Goal: Check status: Check status

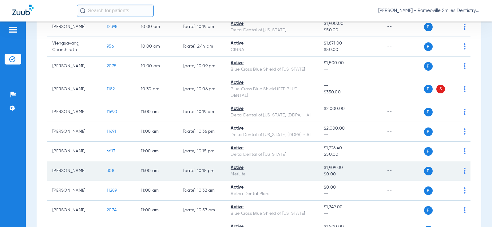
scroll to position [431, 0]
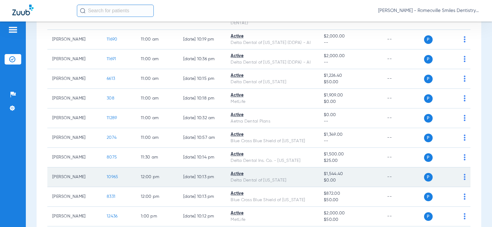
click at [107, 177] on span "10965" at bounding box center [112, 177] width 11 height 4
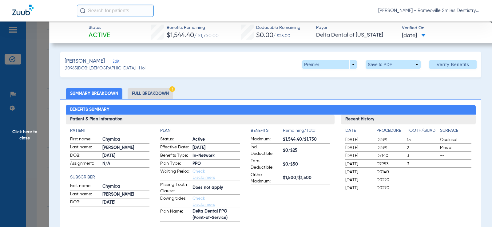
click at [143, 92] on li "Full Breakdown" at bounding box center [151, 93] width 46 height 11
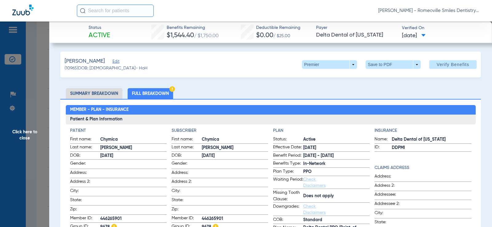
click at [24, 115] on span "Click here to close" at bounding box center [24, 135] width 49 height 227
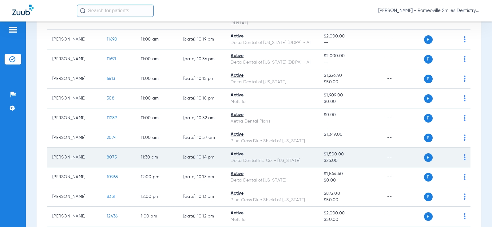
click at [107, 158] on span "8075" at bounding box center [112, 157] width 10 height 4
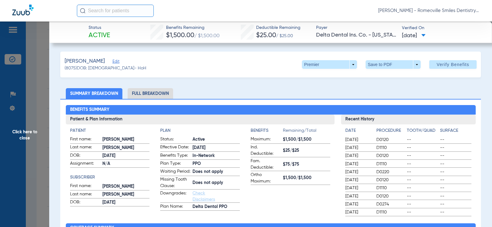
click at [148, 91] on li "Full Breakdown" at bounding box center [151, 93] width 46 height 11
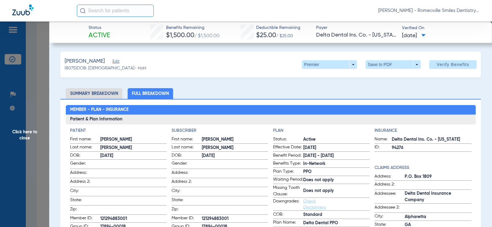
drag, startPoint x: 27, startPoint y: 105, endPoint x: 31, endPoint y: 107, distance: 5.0
click at [27, 105] on span "Click here to close" at bounding box center [24, 135] width 49 height 227
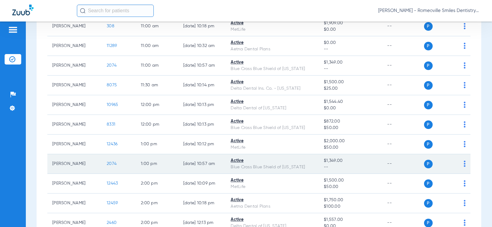
scroll to position [492, 0]
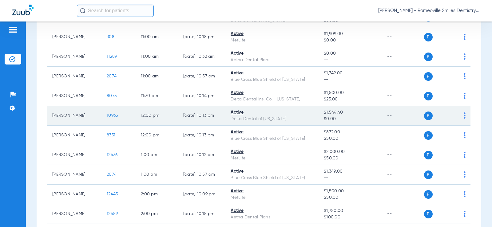
click at [110, 115] on span "10965" at bounding box center [112, 116] width 11 height 4
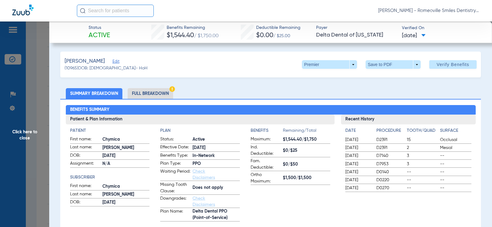
click at [47, 100] on span "Click here to close" at bounding box center [24, 135] width 49 height 227
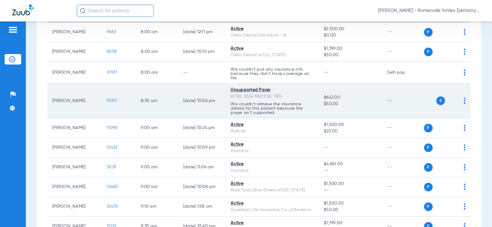
scroll to position [0, 0]
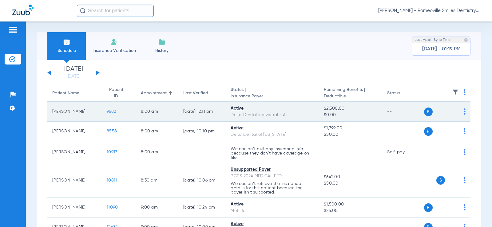
click at [114, 107] on td "9682" at bounding box center [119, 112] width 34 height 20
click at [112, 111] on span "9682" at bounding box center [111, 112] width 9 height 4
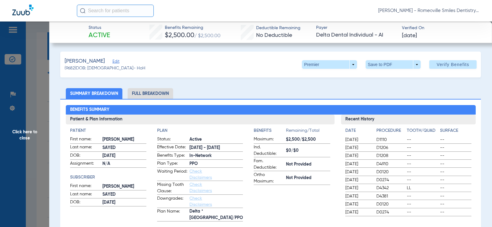
click at [139, 94] on li "Full Breakdown" at bounding box center [151, 93] width 46 height 11
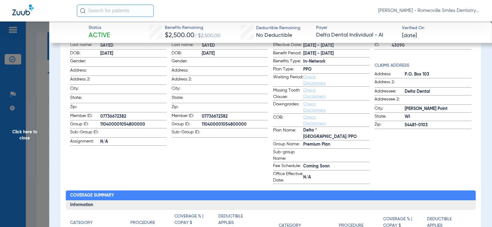
scroll to position [92, 0]
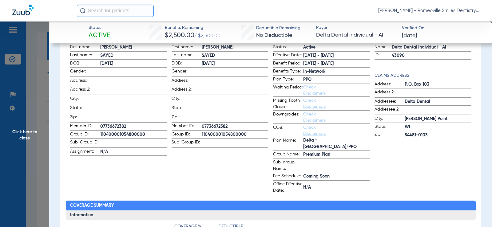
click at [24, 125] on span "Click here to close" at bounding box center [24, 135] width 49 height 227
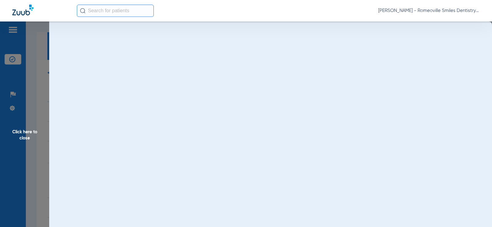
scroll to position [0, 0]
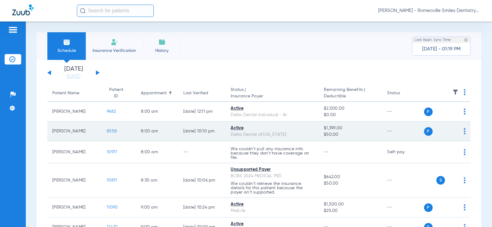
click at [107, 130] on span "8558" at bounding box center [112, 131] width 10 height 4
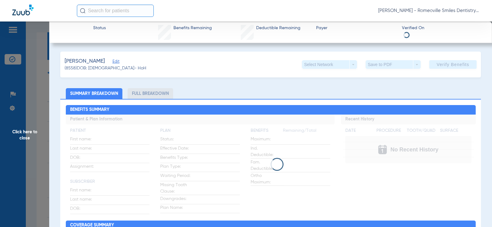
click at [156, 97] on li "Full Breakdown" at bounding box center [151, 93] width 46 height 11
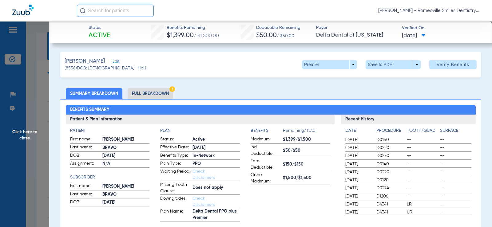
click at [145, 93] on li "Full Breakdown" at bounding box center [151, 93] width 46 height 11
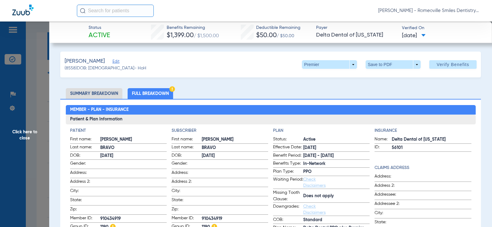
click at [436, 7] on div "[PERSON_NAME] - Romeoville Smiles Dentistry" at bounding box center [278, 11] width 403 height 12
click at [434, 13] on span "[PERSON_NAME] - Romeoville Smiles Dentistry" at bounding box center [430, 11] width 102 height 6
click at [456, 20] on span "Account Selection" at bounding box center [457, 22] width 34 height 4
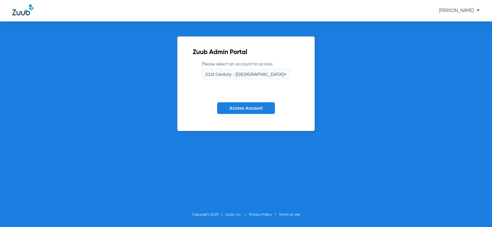
click at [255, 70] on div "21st Century - [GEOGRAPHIC_DATA]" at bounding box center [245, 74] width 78 height 10
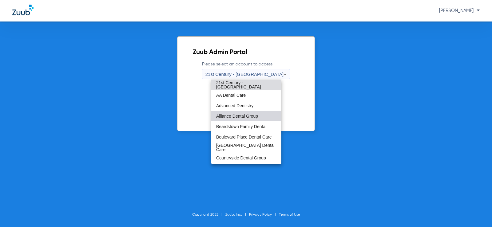
click at [251, 118] on span "Alliance Dental Group" at bounding box center [237, 116] width 42 height 4
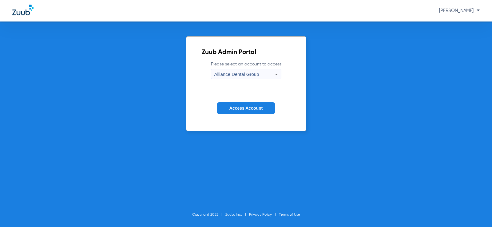
click at [249, 111] on span "Access Account" at bounding box center [246, 108] width 33 height 5
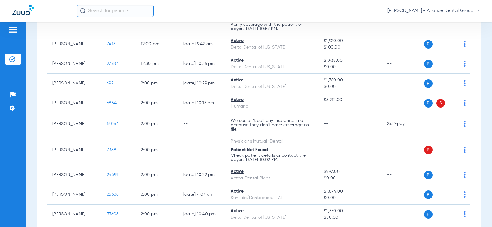
scroll to position [831, 0]
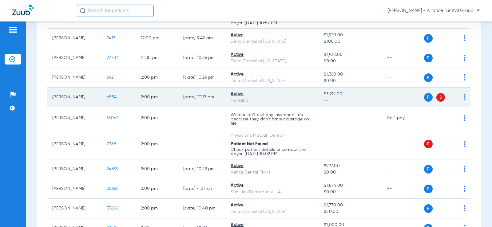
click at [107, 99] on span "6854" at bounding box center [112, 97] width 10 height 4
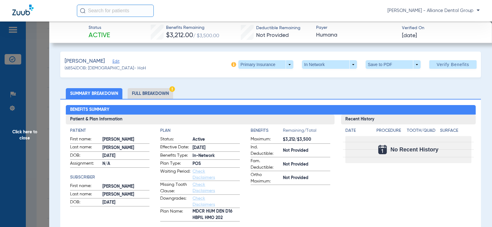
click at [156, 93] on li "Full Breakdown" at bounding box center [151, 93] width 46 height 11
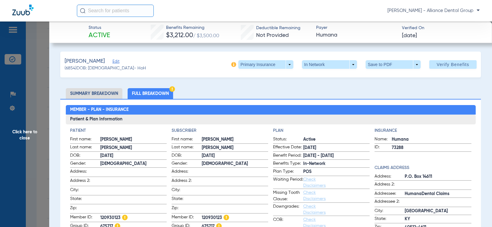
scroll to position [123, 0]
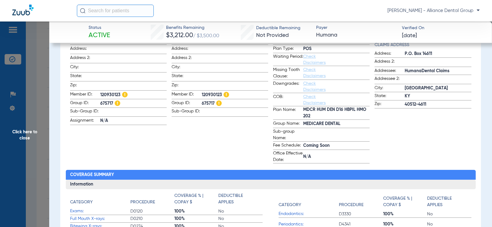
click at [31, 113] on span "Click here to close" at bounding box center [24, 135] width 49 height 227
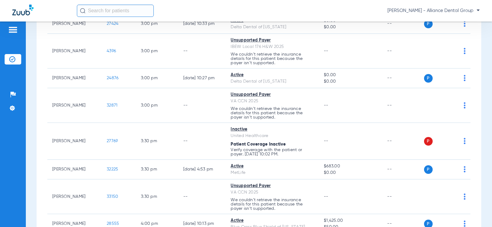
scroll to position [1132, 0]
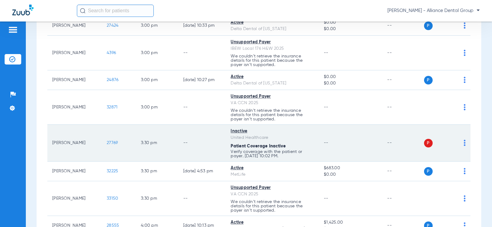
click at [112, 145] on span "27769" at bounding box center [112, 143] width 11 height 4
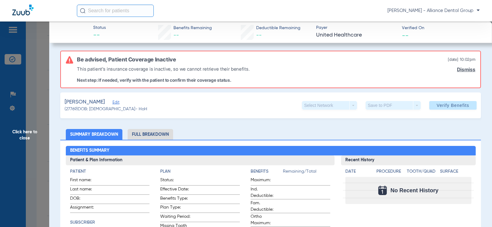
scroll to position [0, 0]
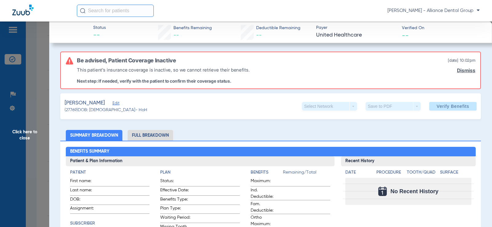
click at [152, 131] on li "Full Breakdown" at bounding box center [151, 135] width 46 height 11
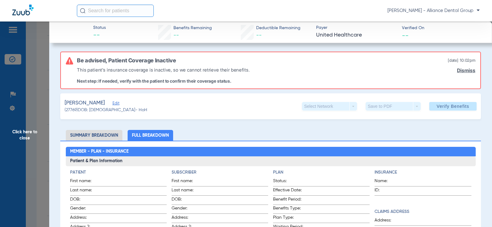
click at [32, 110] on span "Click here to close" at bounding box center [24, 135] width 49 height 227
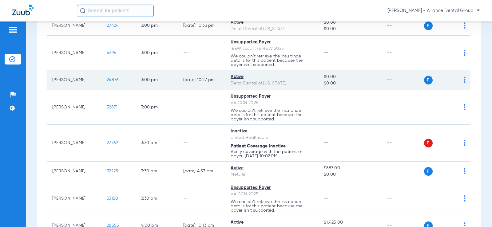
click at [108, 82] on span "24876" at bounding box center [113, 80] width 12 height 4
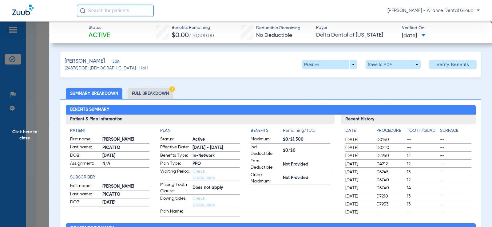
click at [136, 94] on li "Full Breakdown" at bounding box center [151, 93] width 46 height 11
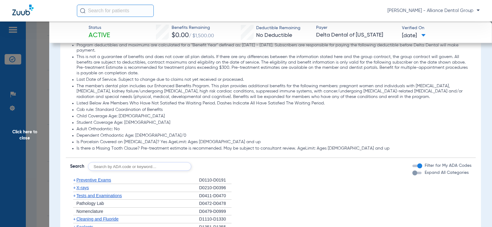
scroll to position [431, 0]
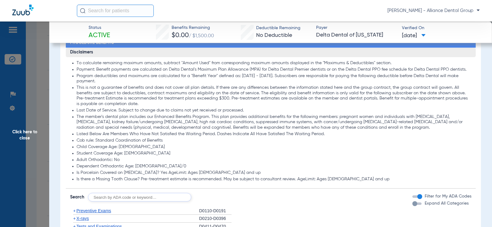
click at [26, 142] on span "Click here to close" at bounding box center [24, 135] width 49 height 227
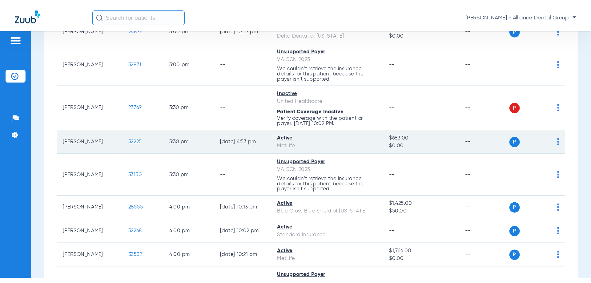
scroll to position [1194, 0]
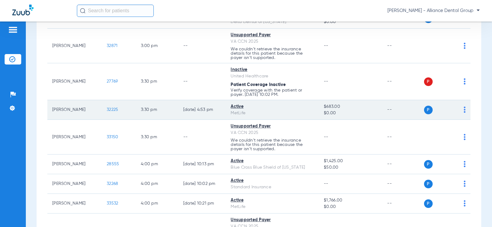
click at [107, 112] on span "32225" at bounding box center [112, 110] width 11 height 4
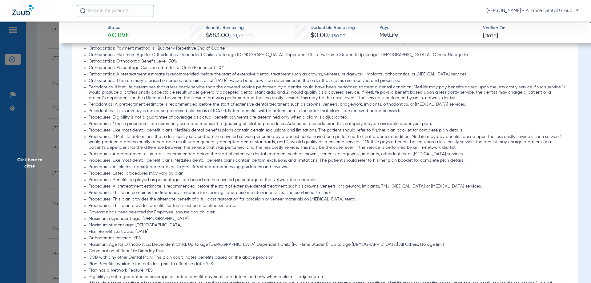
scroll to position [431, 0]
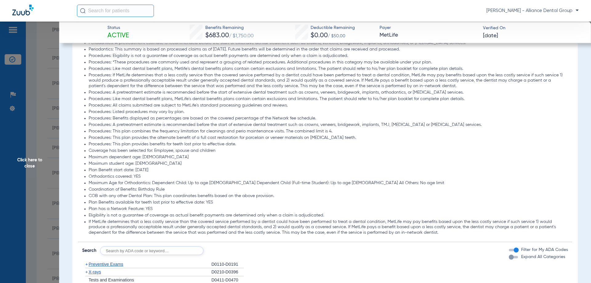
drag, startPoint x: 39, startPoint y: 179, endPoint x: 50, endPoint y: 185, distance: 12.3
click at [39, 179] on span "Click here to close" at bounding box center [29, 163] width 59 height 283
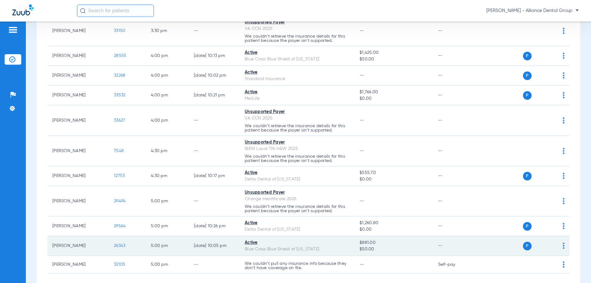
scroll to position [1276, 0]
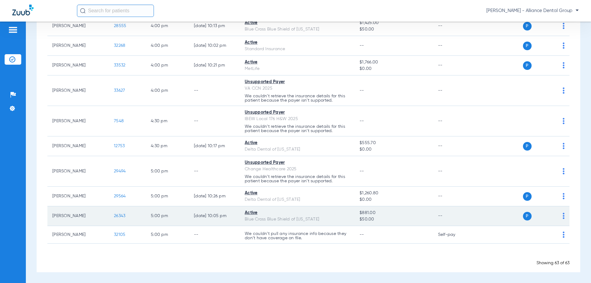
click at [118, 215] on span "26343" at bounding box center [119, 216] width 11 height 4
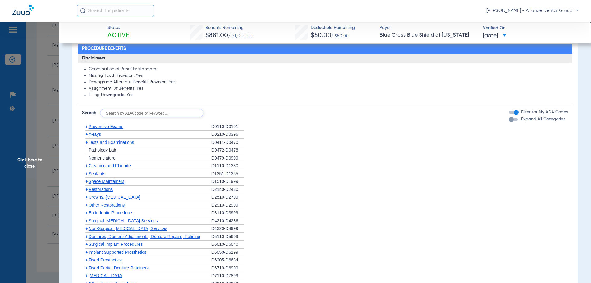
scroll to position [303, 0]
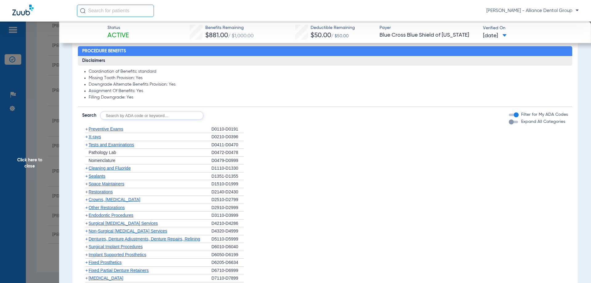
click at [20, 186] on span "Click here to close" at bounding box center [29, 163] width 59 height 283
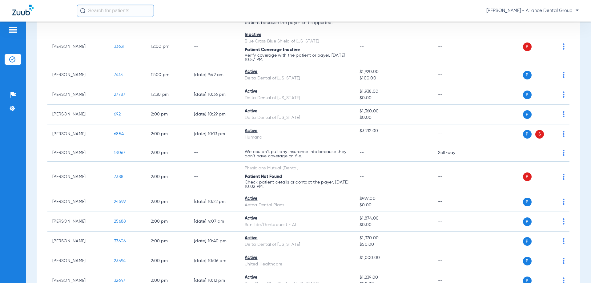
scroll to position [753, 0]
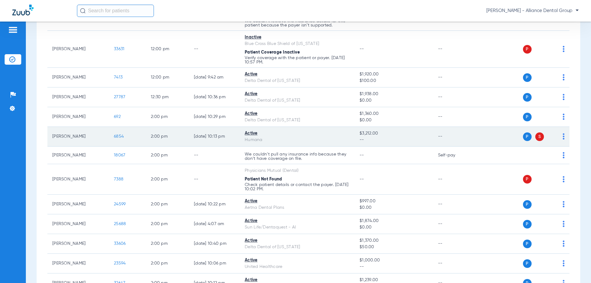
click at [121, 139] on td "6854" at bounding box center [127, 137] width 37 height 20
click at [121, 138] on span "6854" at bounding box center [119, 136] width 10 height 4
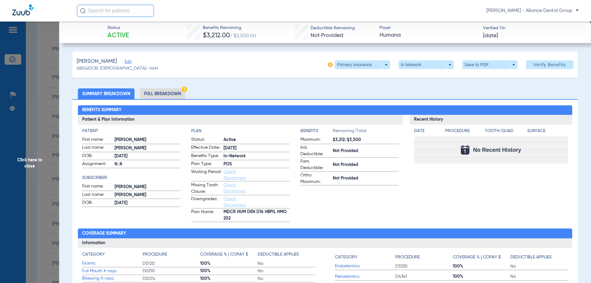
click at [158, 92] on li "Full Breakdown" at bounding box center [163, 93] width 46 height 11
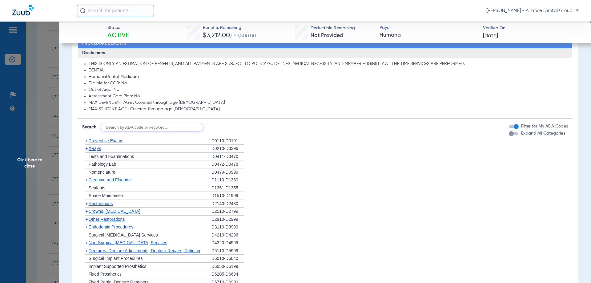
scroll to position [495, 0]
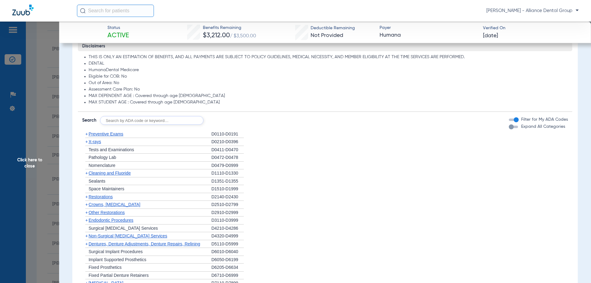
click at [43, 192] on span "Click here to close" at bounding box center [29, 163] width 59 height 283
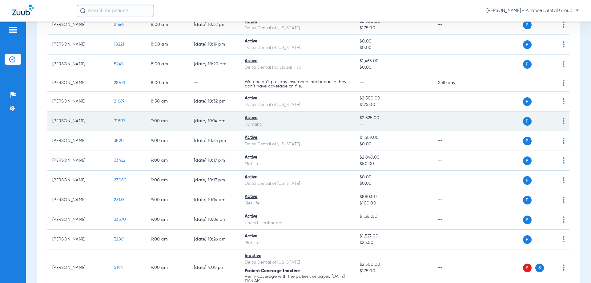
scroll to position [0, 0]
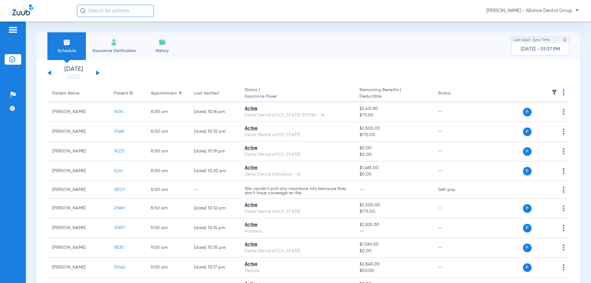
click at [97, 70] on div "[DATE] [DATE] [DATE] [DATE] [DATE] [DATE] [DATE] [DATE] [DATE] [DATE] [DATE] [D…" at bounding box center [73, 73] width 52 height 14
click at [96, 72] on button at bounding box center [98, 72] width 4 height 5
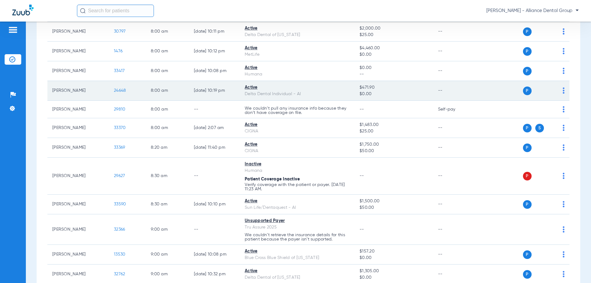
scroll to position [92, 0]
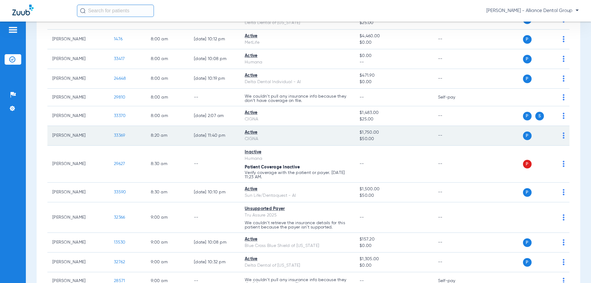
click at [120, 134] on span "33369" at bounding box center [119, 135] width 11 height 4
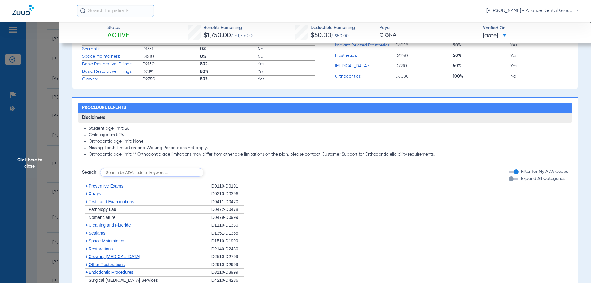
scroll to position [249, 0]
